Goal: Transaction & Acquisition: Book appointment/travel/reservation

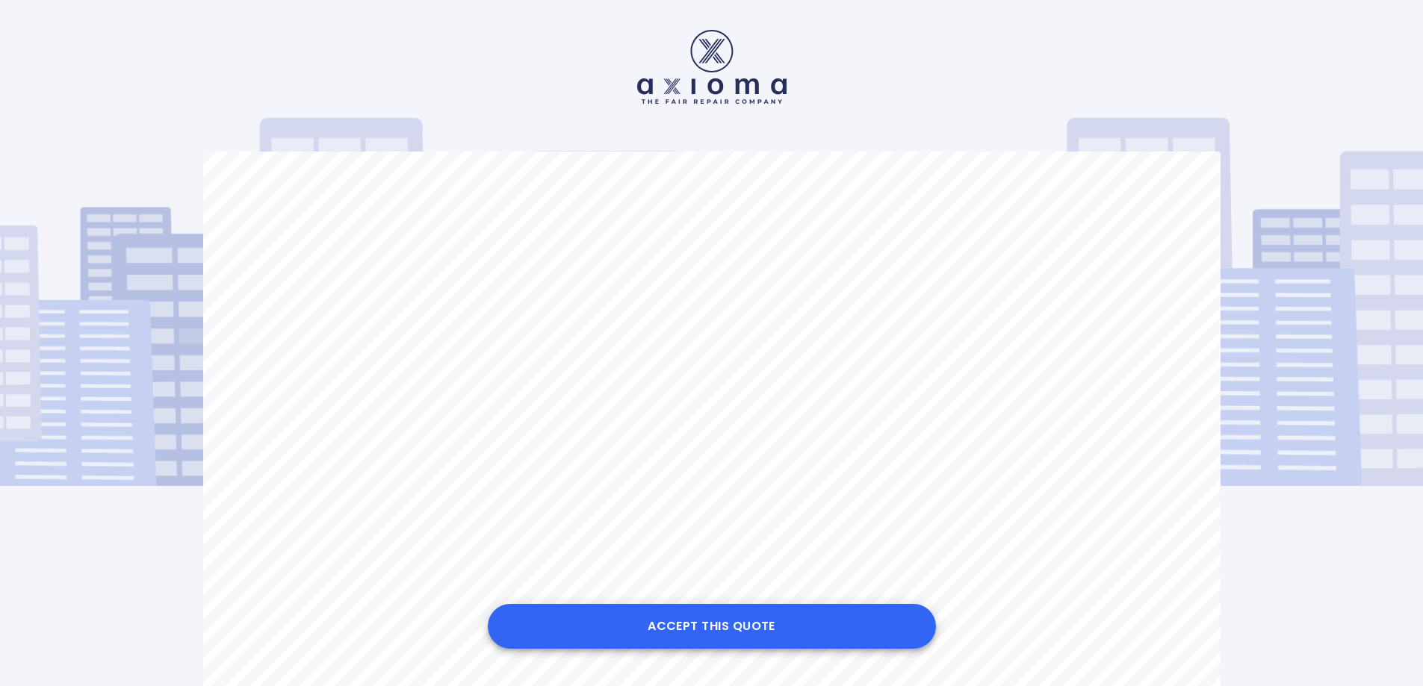
click at [699, 614] on button "Accept this Quote" at bounding box center [712, 626] width 448 height 45
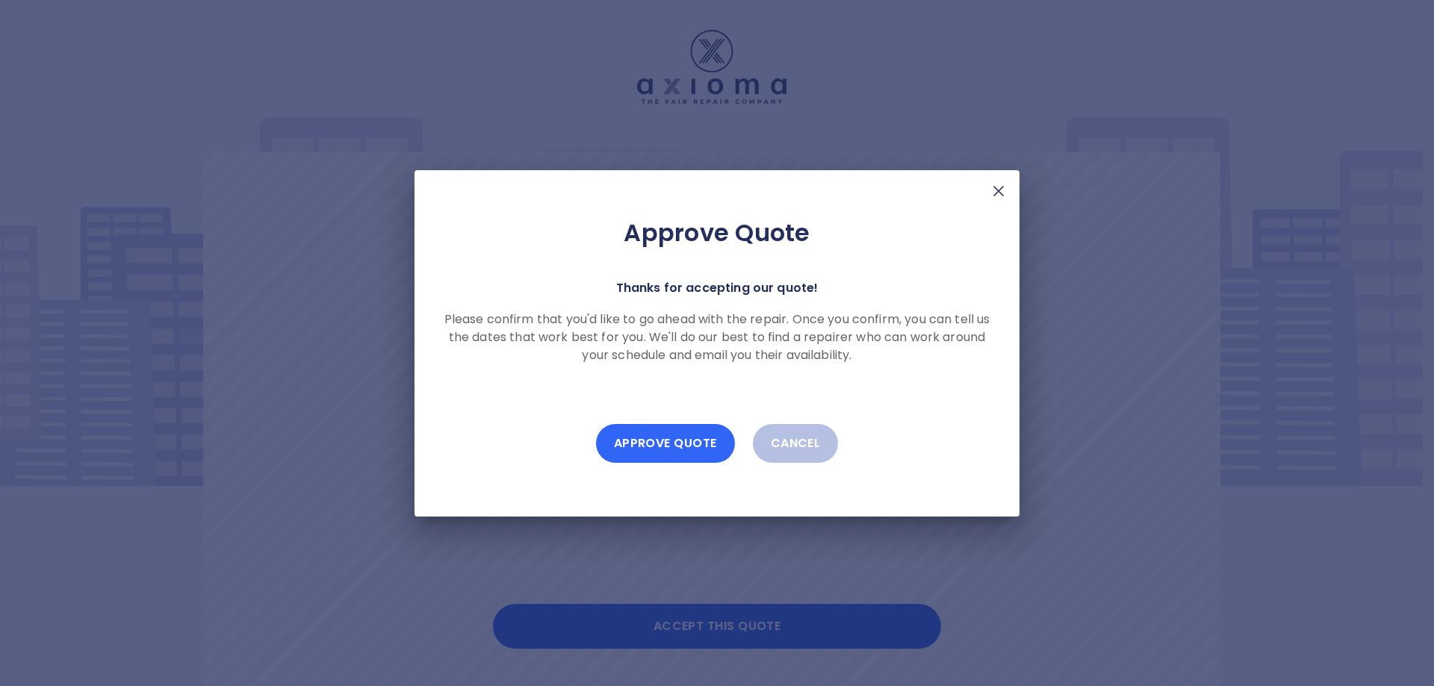
click at [666, 439] on button "Approve Quote" at bounding box center [665, 443] width 139 height 39
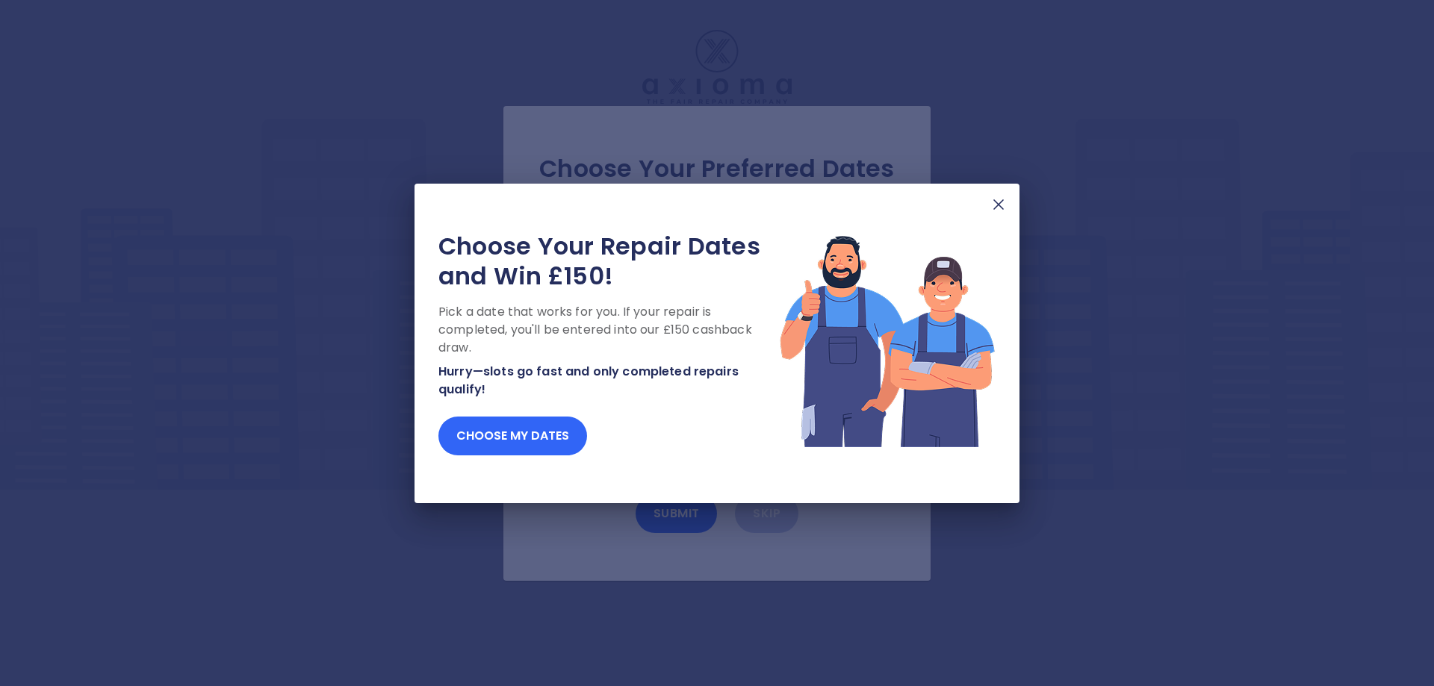
click at [530, 434] on button "Choose my dates" at bounding box center [512, 436] width 149 height 39
click at [1000, 205] on img at bounding box center [999, 205] width 18 height 18
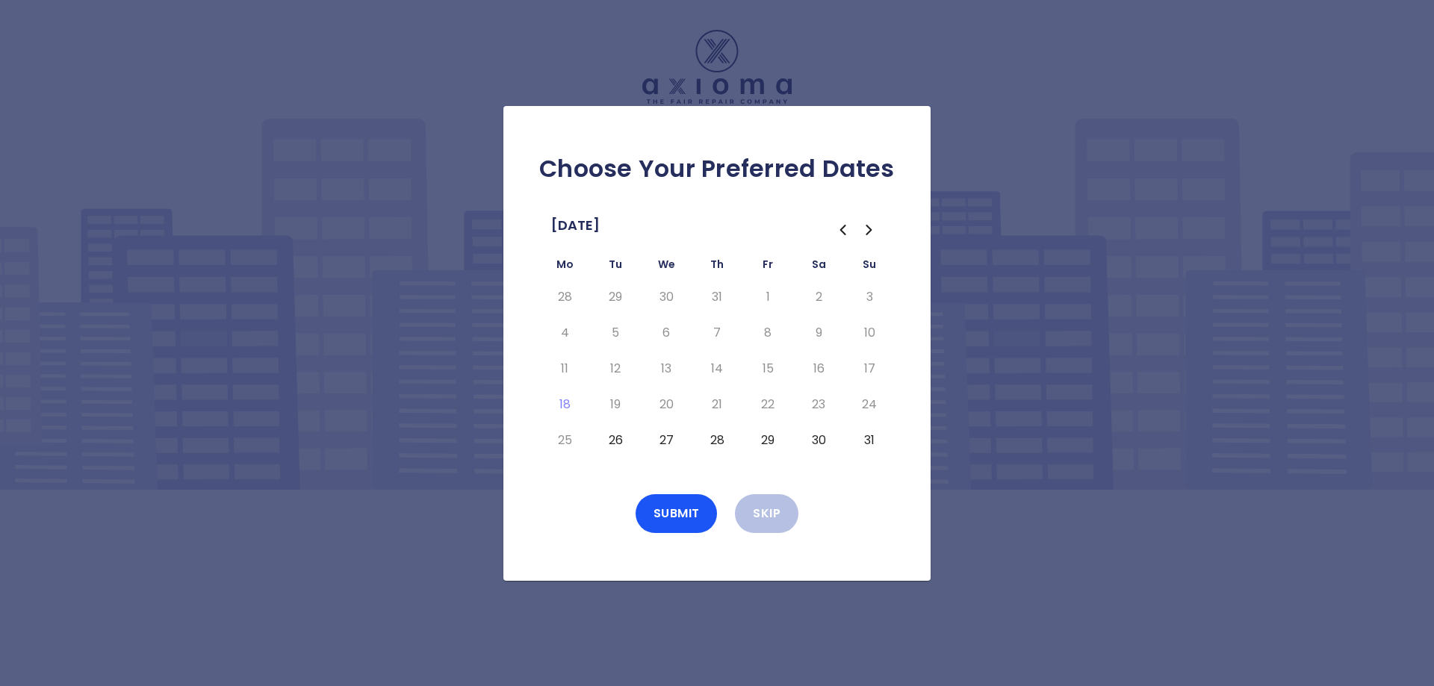
click at [615, 440] on button "26" at bounding box center [615, 441] width 27 height 24
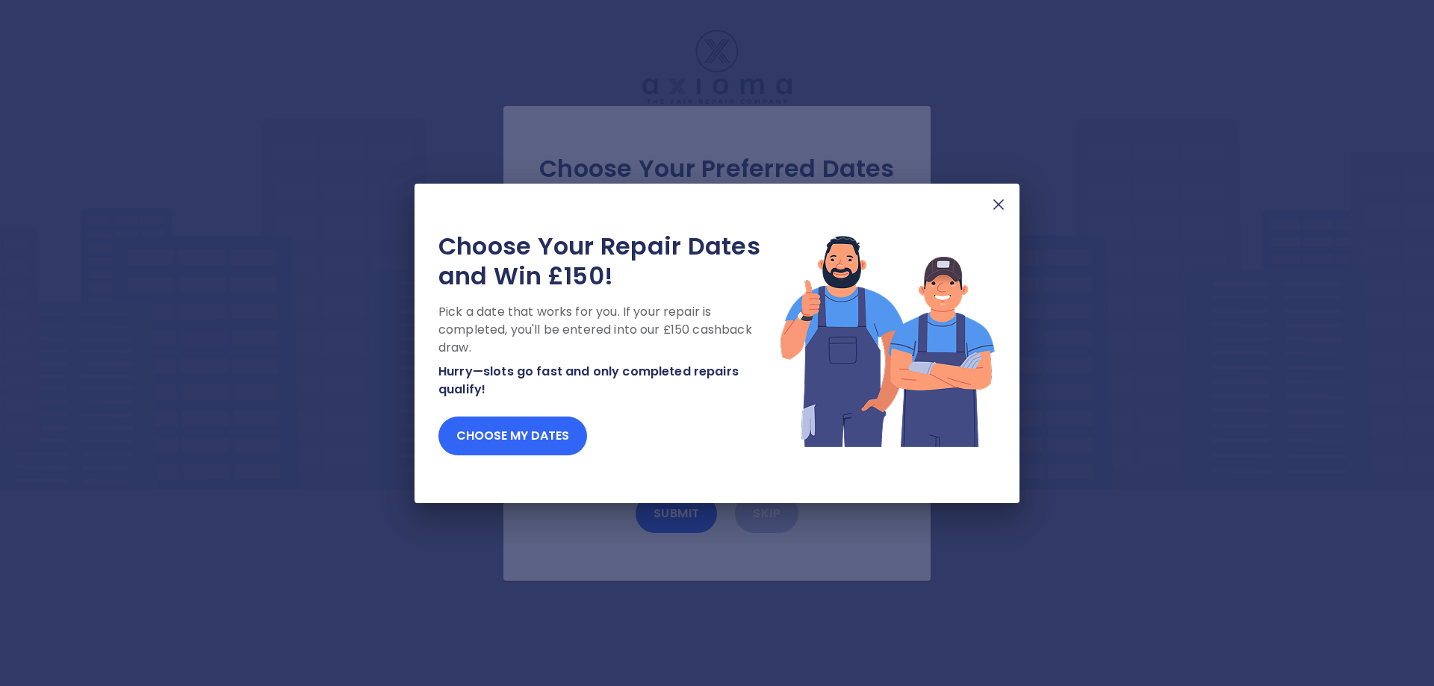
click at [538, 430] on button "Choose my dates" at bounding box center [512, 436] width 149 height 39
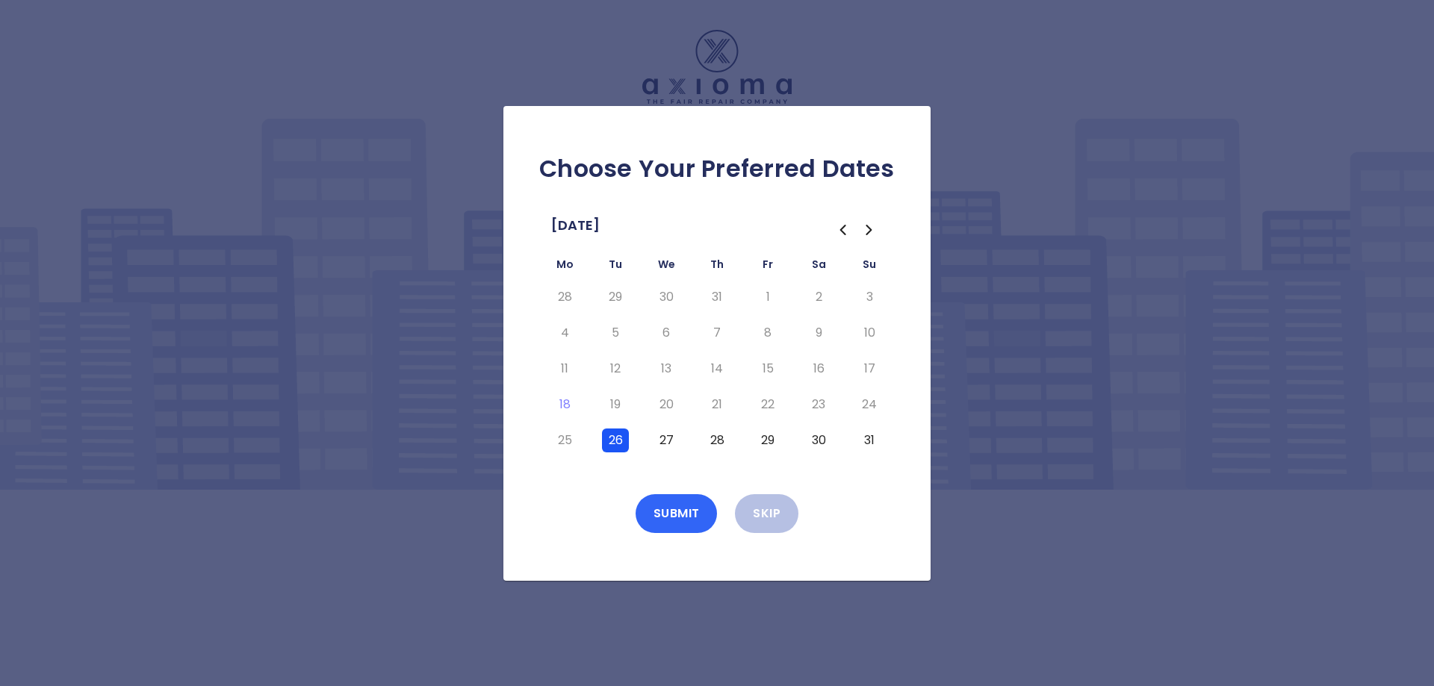
click at [677, 511] on button "Submit" at bounding box center [677, 513] width 82 height 39
